Goal: Information Seeking & Learning: Compare options

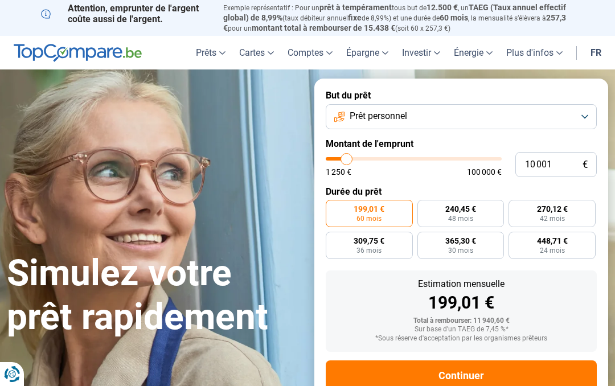
click at [579, 114] on button "Prêt personnel" at bounding box center [461, 116] width 271 height 25
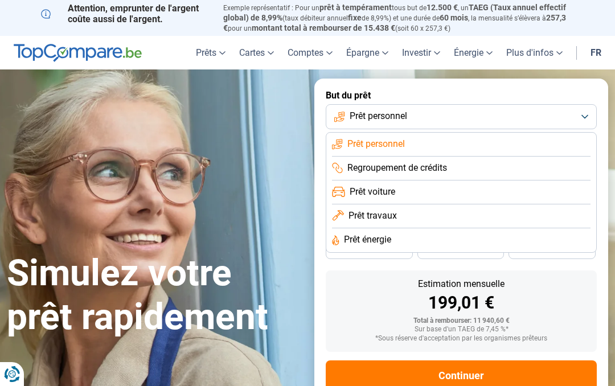
click at [416, 165] on span "Regroupement de crédits" at bounding box center [397, 168] width 100 height 13
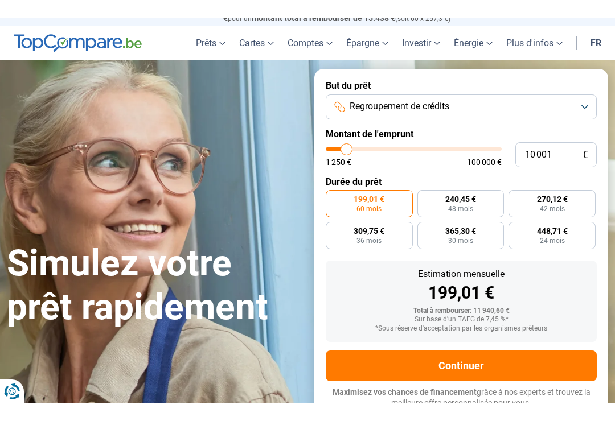
scroll to position [28, 0]
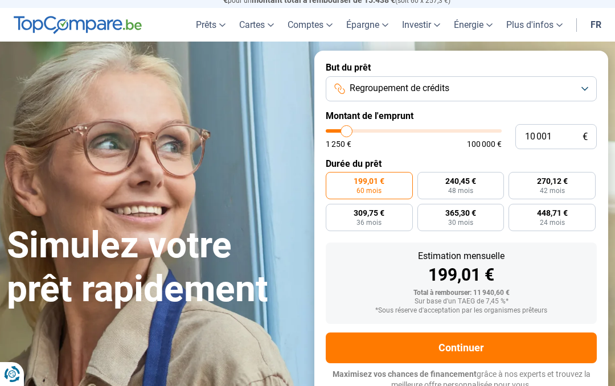
type input "12 250"
type input "12250"
type input "13 000"
type input "13000"
type input "13 750"
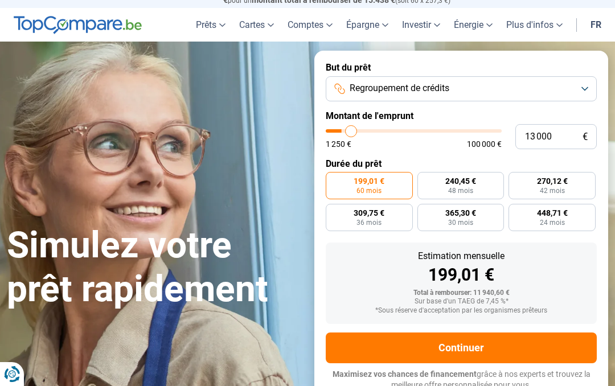
type input "13750"
type input "14 250"
type input "14250"
type input "15 750"
type input "15750"
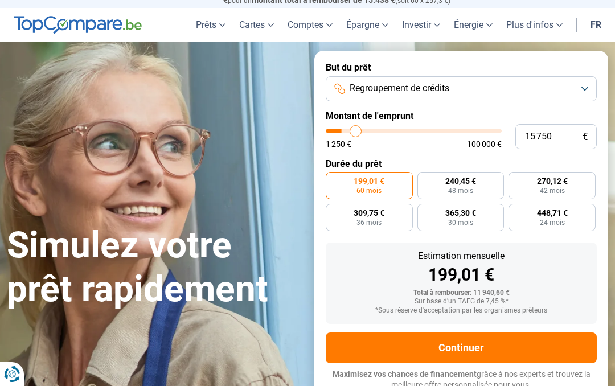
type input "16 750"
type input "16750"
type input "18 250"
type input "18250"
type input "19 750"
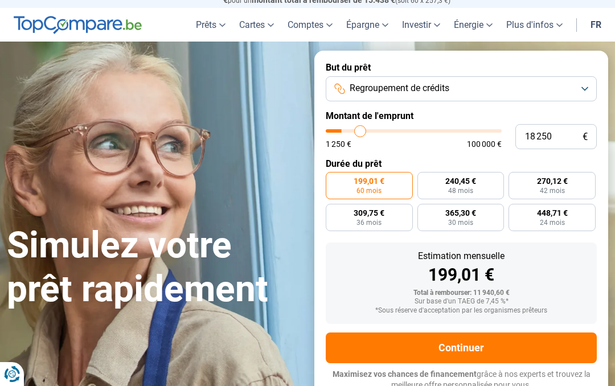
type input "19750"
type input "21 000"
type input "21000"
type input "22 500"
type input "22500"
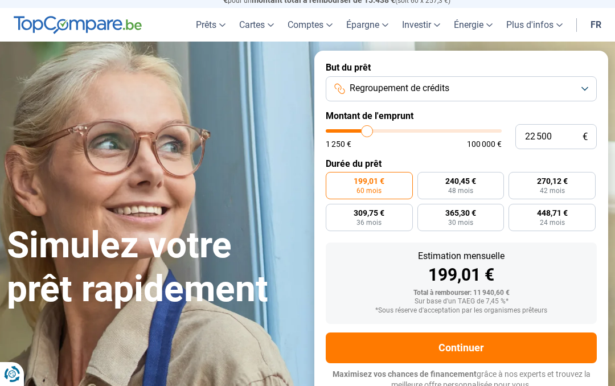
type input "23 500"
type input "23500"
type input "25 000"
type input "25000"
type input "26 750"
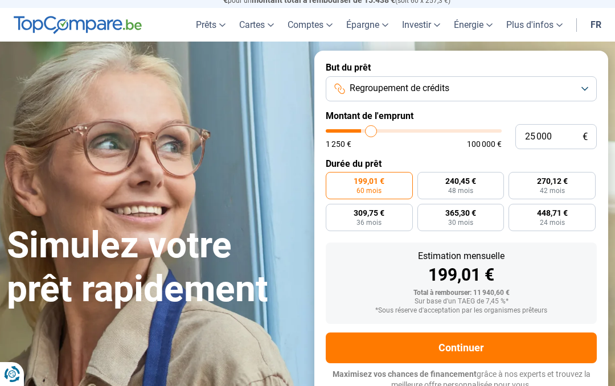
type input "26750"
type input "28 000"
type input "28000"
type input "29 500"
type input "29500"
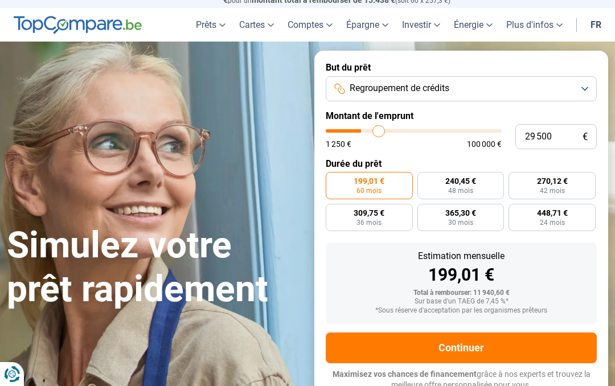
type input "30 000"
type input "30000"
type input "31 000"
type input "31000"
type input "31 750"
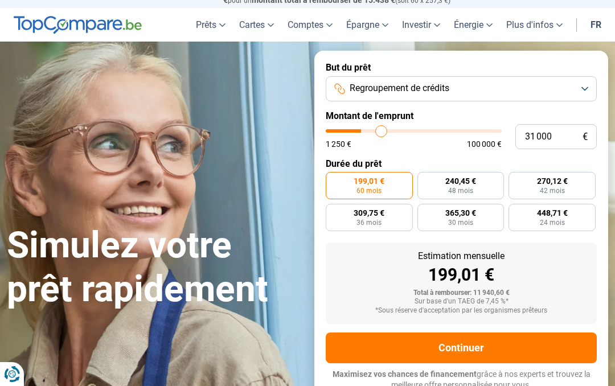
type input "31750"
type input "32 500"
type input "32500"
type input "33 250"
type input "33250"
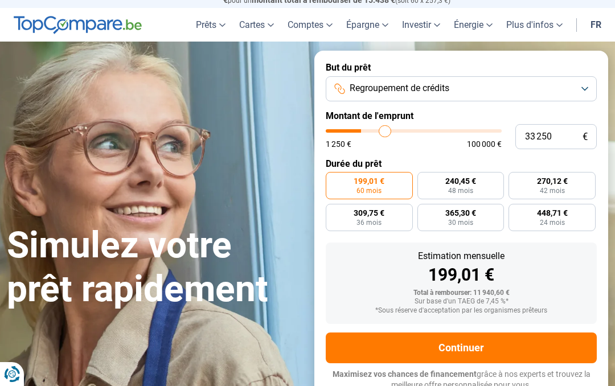
type input "33 500"
type input "33500"
type input "33 750"
type input "33750"
type input "34 250"
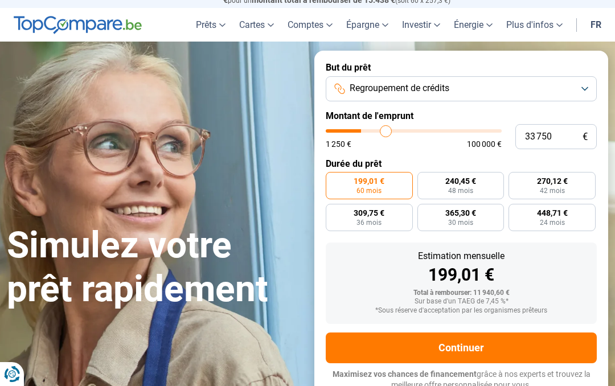
type input "34250"
type input "34 500"
type input "34500"
type input "35 250"
type input "35250"
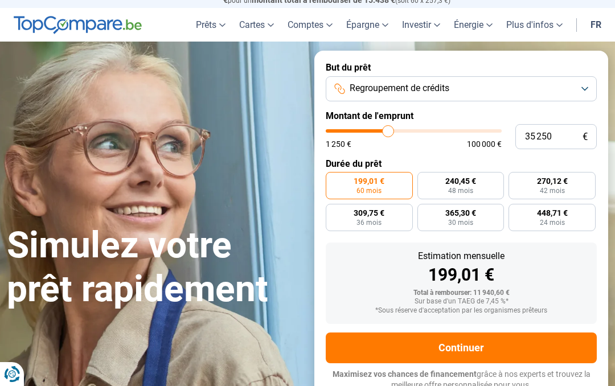
type input "36 000"
type input "36000"
type input "36 750"
type input "36750"
type input "37 250"
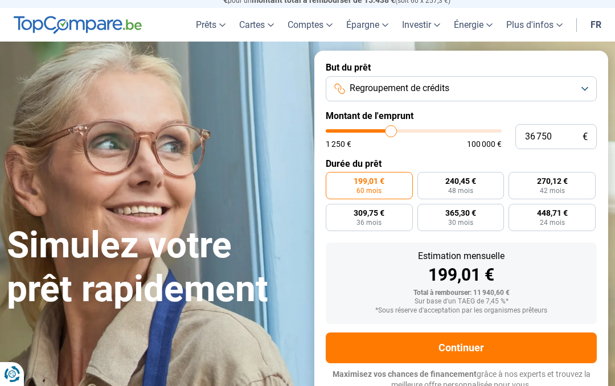
type input "37250"
type input "38 000"
type input "38000"
type input "38 750"
type input "38750"
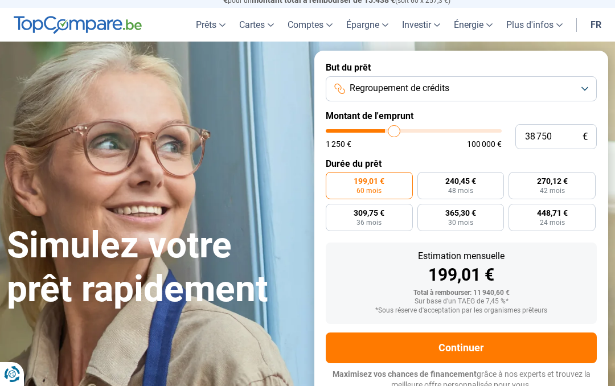
type input "39 000"
type input "39000"
type input "39 750"
type input "39750"
type input "40 000"
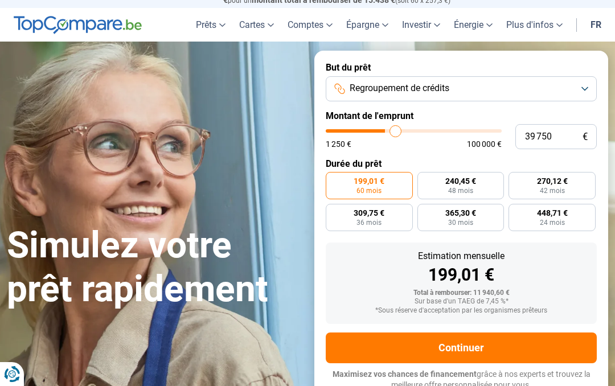
type input "40000"
type input "40 750"
type input "40750"
type input "41 500"
type input "41500"
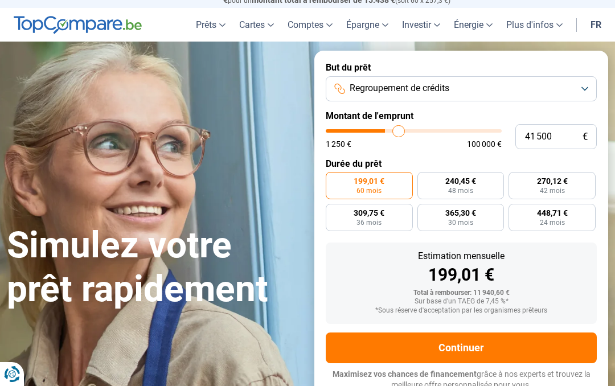
type input "41 750"
type input "41750"
type input "42 250"
type input "42250"
type input "42 500"
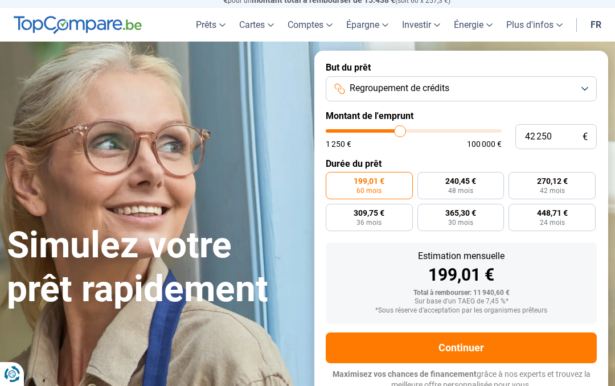
type input "42500"
type input "42 750"
type input "42750"
type input "43 250"
type input "43250"
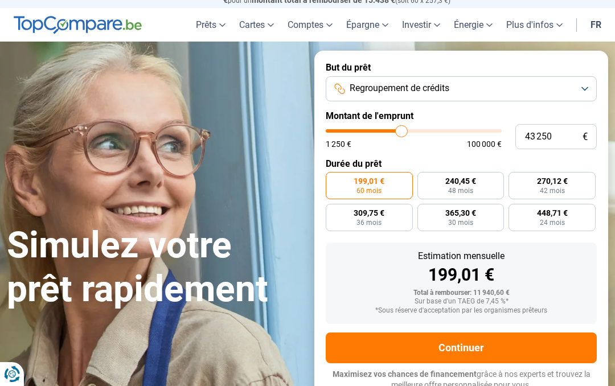
type input "43 500"
type input "43500"
type input "43 750"
type input "43750"
type input "44 500"
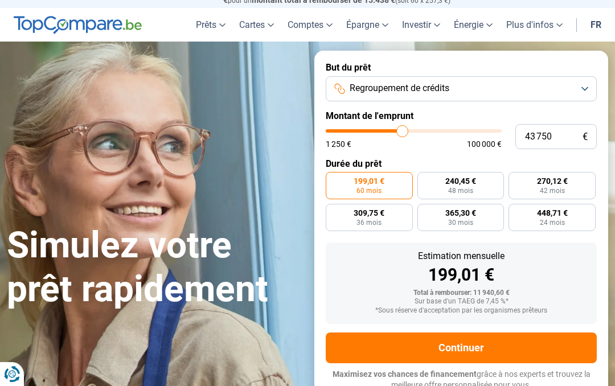
type input "44500"
type input "45 000"
type input "45000"
type input "45 250"
type input "45250"
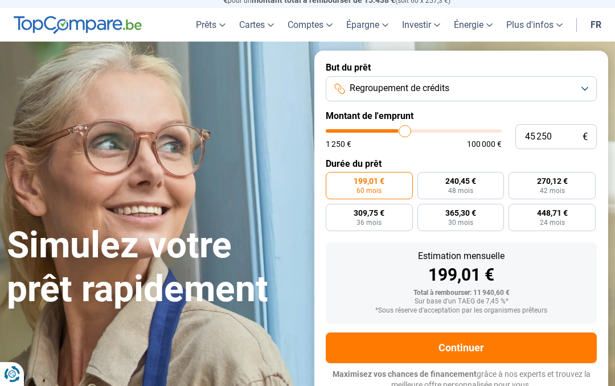
type input "45 500"
type input "45500"
type input "46 000"
type input "46000"
type input "46 250"
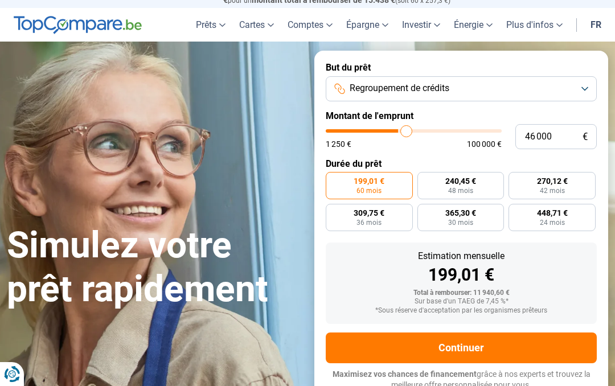
type input "46250"
type input "46 750"
type input "46750"
type input "47 000"
type input "47000"
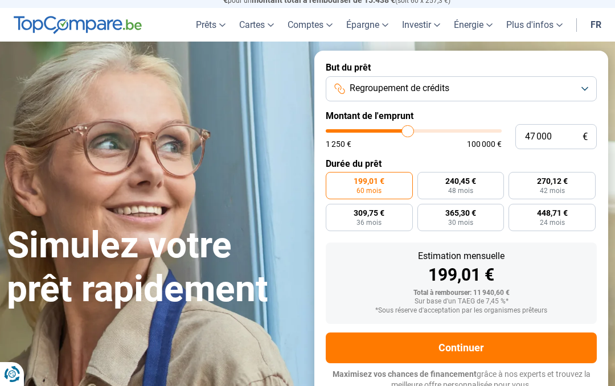
type input "47 250"
type input "47250"
type input "47 750"
type input "47750"
type input "48 000"
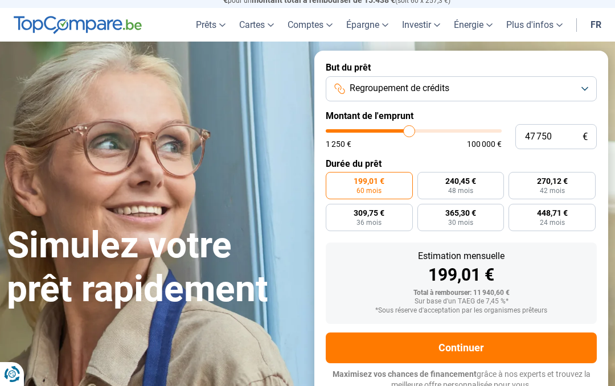
type input "48000"
type input "48 250"
type input "48250"
type input "48 750"
type input "48750"
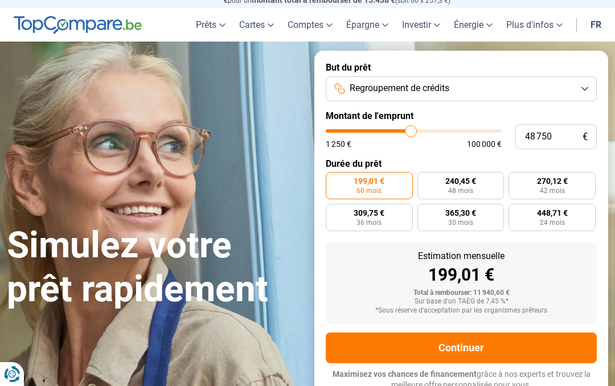
type input "49 000"
type input "49000"
type input "49 500"
type input "49500"
type input "49 750"
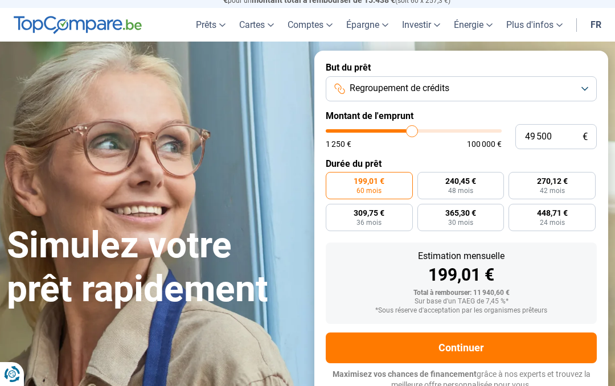
type input "49750"
type input "50 000"
type input "50000"
type input "50 500"
type input "50500"
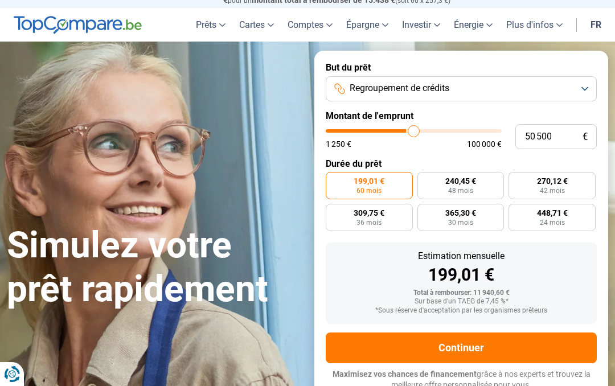
type input "50 750"
type input "50750"
type input "51 000"
type input "51000"
type input "51 500"
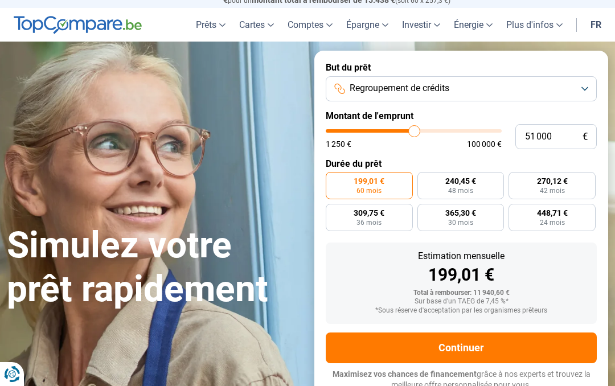
type input "51500"
type input "51 750"
type input "51750"
type input "52 250"
type input "52250"
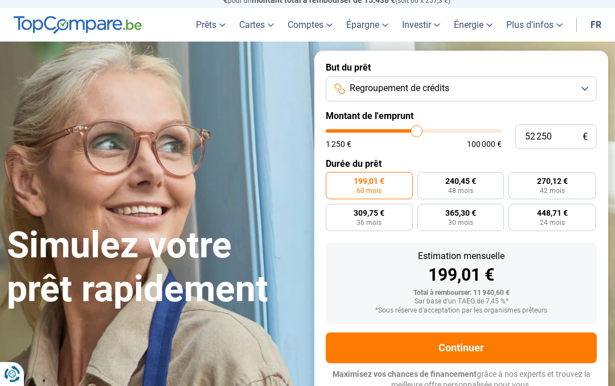
type input "52 500"
type input "52500"
type input "52 750"
type input "52750"
type input "53 250"
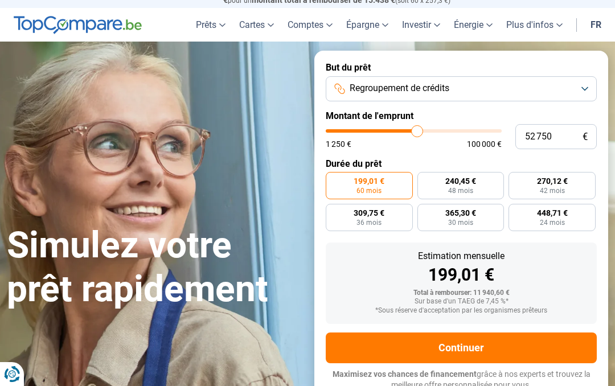
type input "53250"
type input "53 500"
type input "53500"
type input "53 750"
type input "53750"
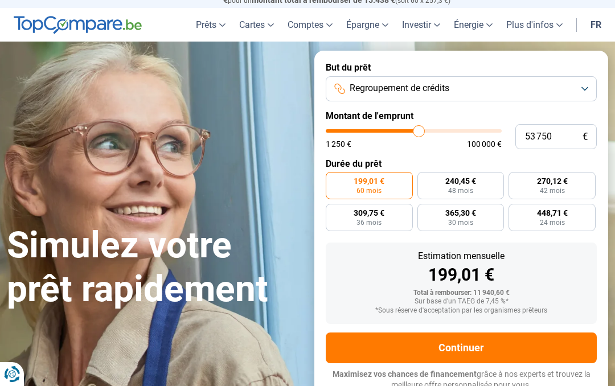
type input "54 250"
type input "54250"
type input "55 000"
type input "55000"
type input "55 250"
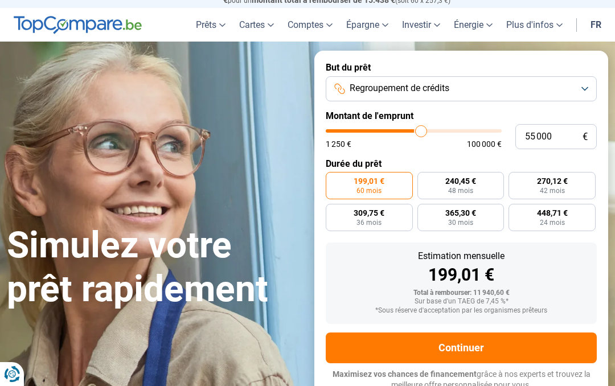
type input "55250"
type input "55 500"
type input "55500"
type input "56 000"
type input "56000"
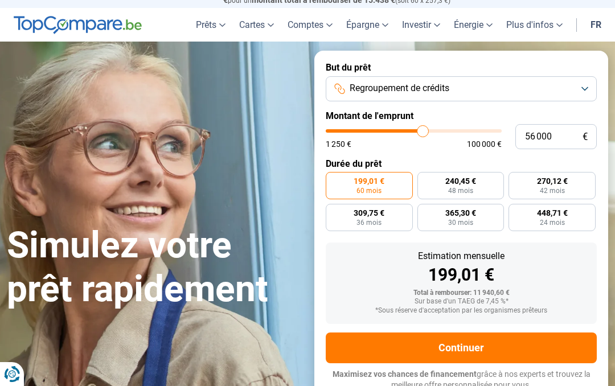
type input "56 250"
type input "56250"
type input "56 750"
type input "56750"
type input "57 000"
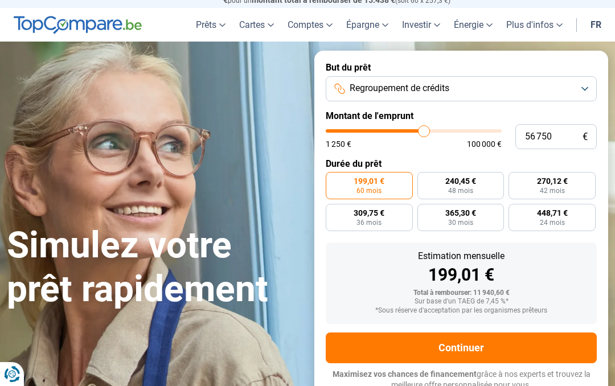
type input "57000"
type input "57 250"
type input "57250"
type input "57 750"
type input "57750"
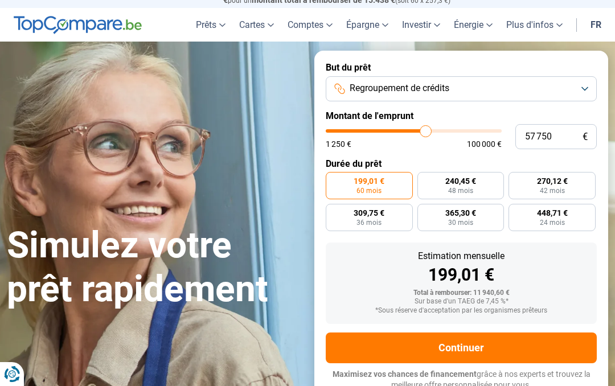
type input "57 250"
type input "57250"
type input "57 000"
type input "57000"
type input "56 750"
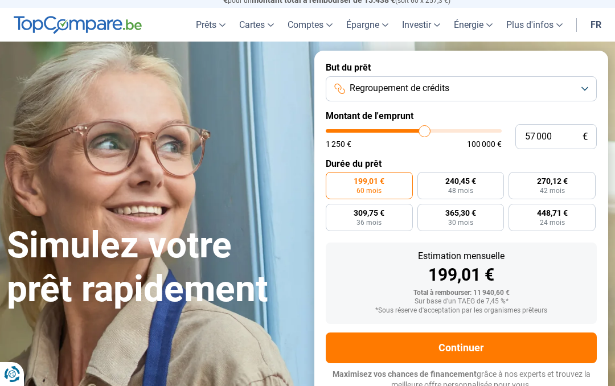
type input "56750"
type input "56 250"
type input "56250"
type input "56 000"
type input "56000"
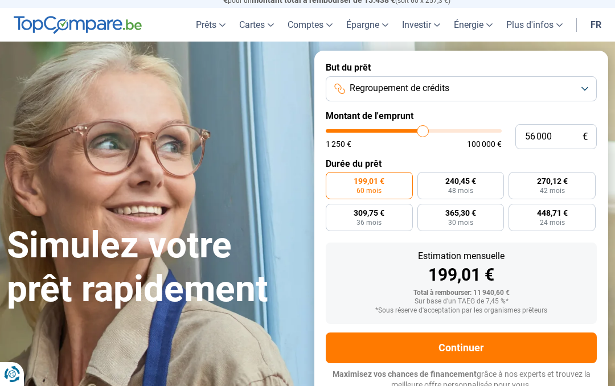
type input "55 500"
type input "55500"
type input "55 250"
type input "55250"
type input "55 000"
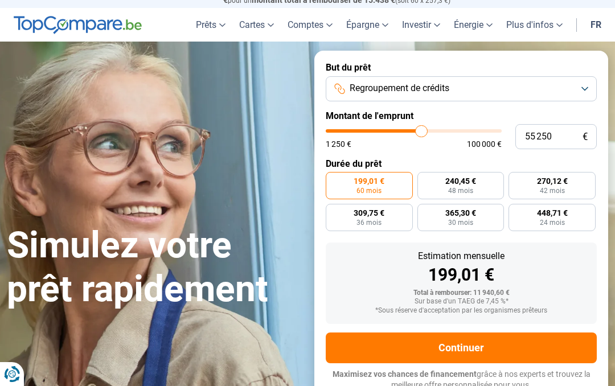
type input "55000"
type input "54 500"
type input "54500"
type input "54 250"
type input "54250"
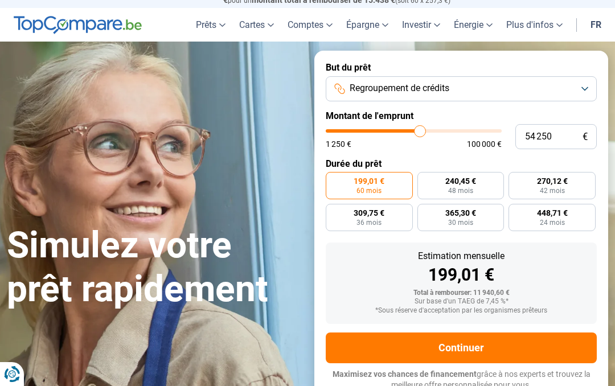
type input "53 750"
type input "53750"
type input "53 500"
type input "53500"
type input "53 250"
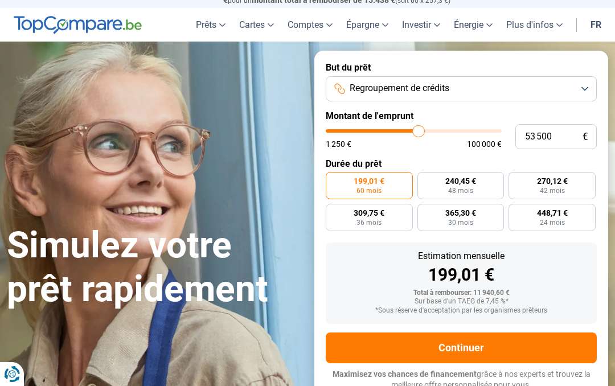
type input "53250"
type input "52 750"
type input "52750"
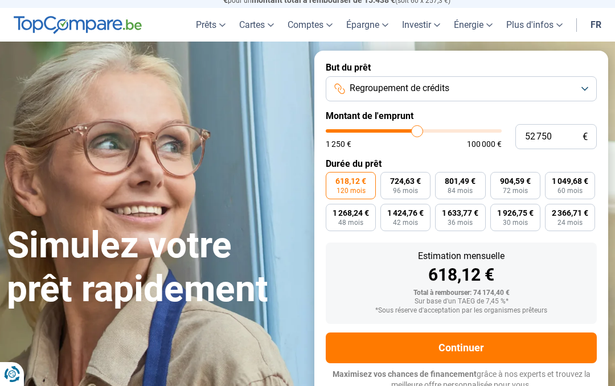
type input "51 500"
type input "51500"
type input "51 750"
type input "51750"
type input "52 250"
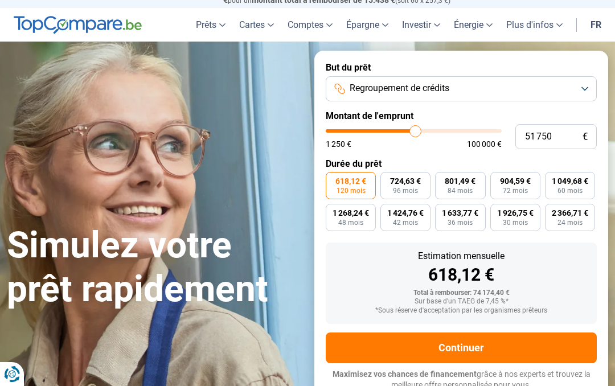
type input "52250"
type input "52 500"
type input "52500"
type input "52 750"
type input "52750"
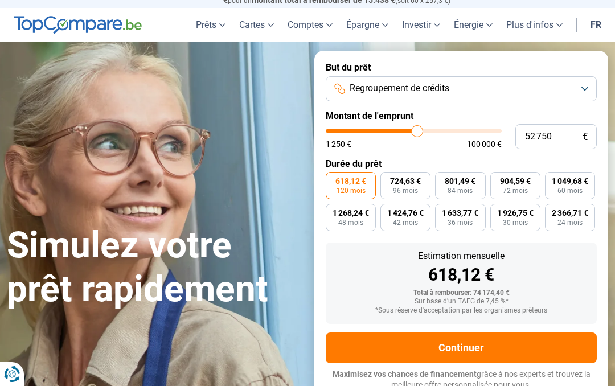
type input "53 250"
type input "53250"
click at [545, 134] on input "53 250" at bounding box center [555, 136] width 81 height 25
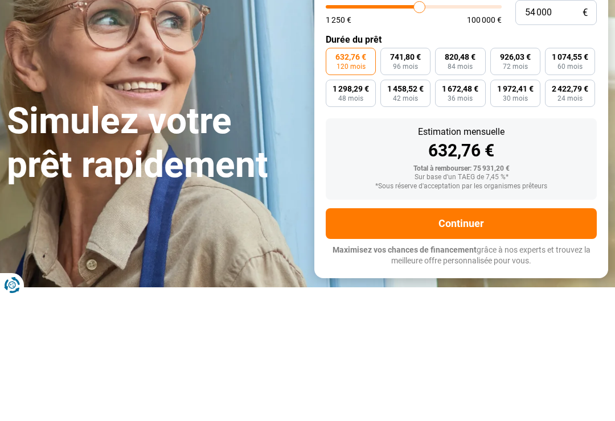
click at [247, 224] on h1 "Simulez votre prêt rapidement" at bounding box center [154, 268] width 294 height 88
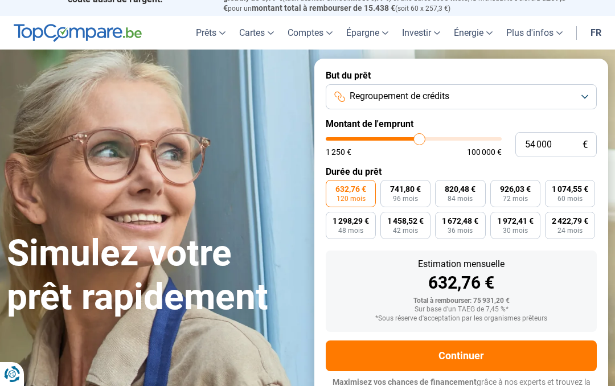
scroll to position [0, 0]
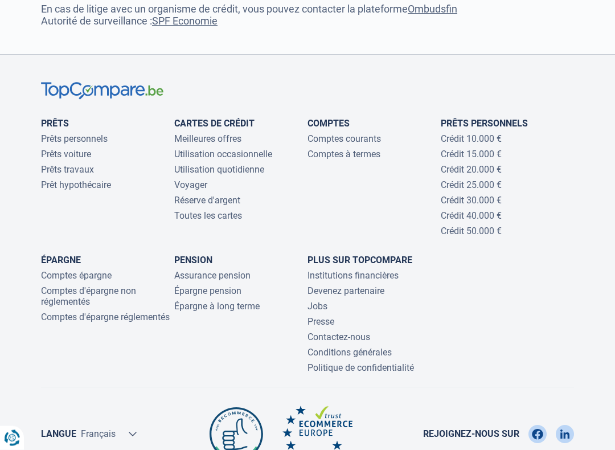
scroll to position [2799, 0]
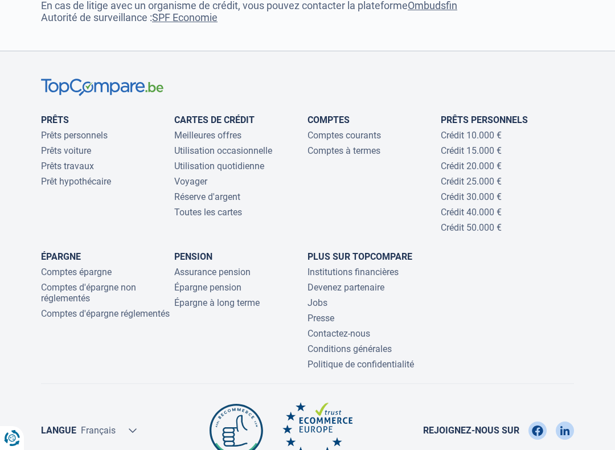
click at [59, 156] on link "Prêts voiture" at bounding box center [66, 150] width 50 height 11
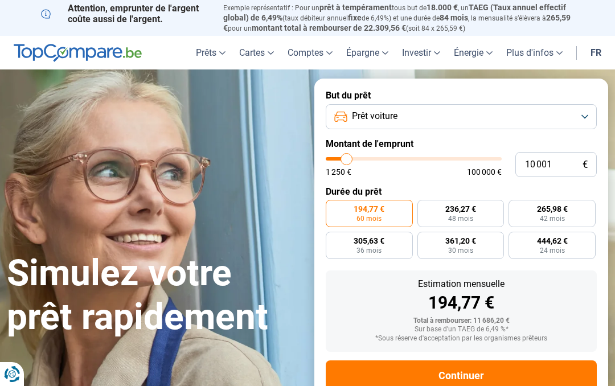
scroll to position [28, 0]
